Goal: Task Accomplishment & Management: Use online tool/utility

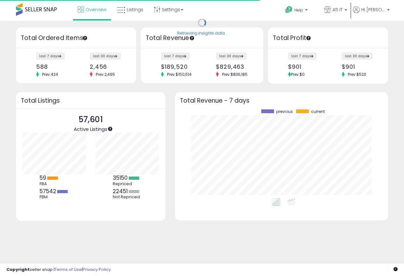
scroll to position [89, 200]
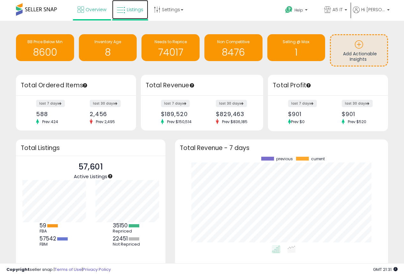
click at [135, 9] on span "Listings" at bounding box center [135, 9] width 17 height 6
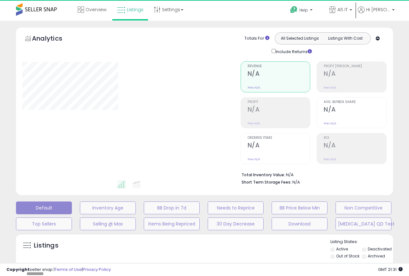
type input "*******"
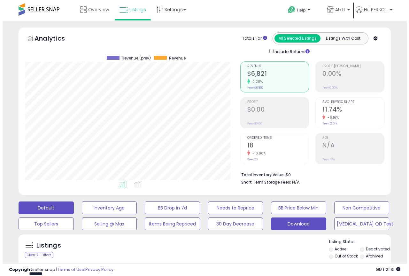
scroll to position [131, 215]
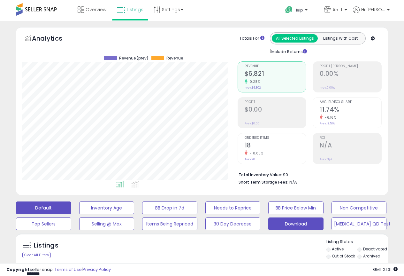
click at [135, 214] on button "Download" at bounding box center [106, 207] width 55 height 13
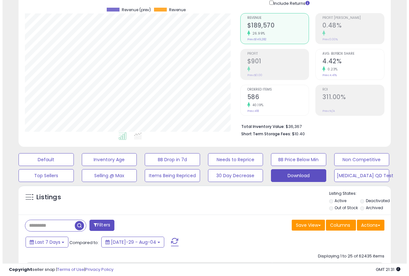
scroll to position [128, 0]
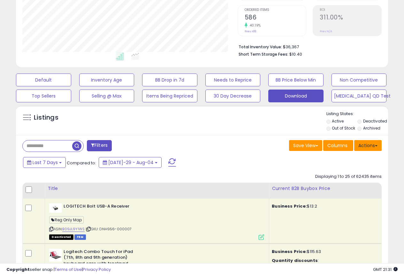
click at [375, 149] on button "Actions" at bounding box center [367, 145] width 27 height 11
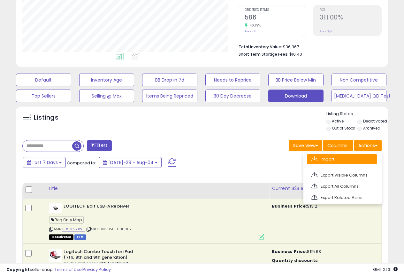
click at [347, 161] on link "Import" at bounding box center [342, 159] width 70 height 10
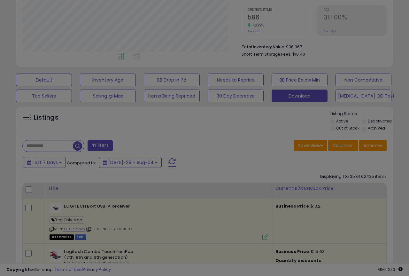
scroll to position [131, 218]
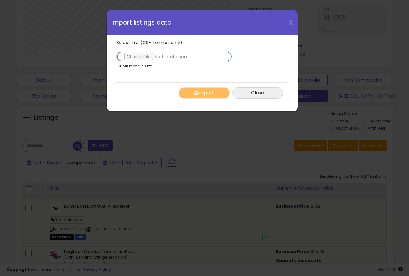
click at [145, 56] on input "Select file (CSV format only)" at bounding box center [174, 56] width 116 height 11
type input "**********"
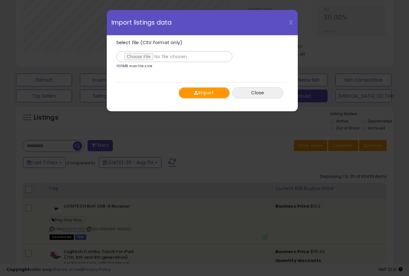
click at [202, 96] on button "Import" at bounding box center [204, 92] width 51 height 11
